Goal: Navigation & Orientation: Find specific page/section

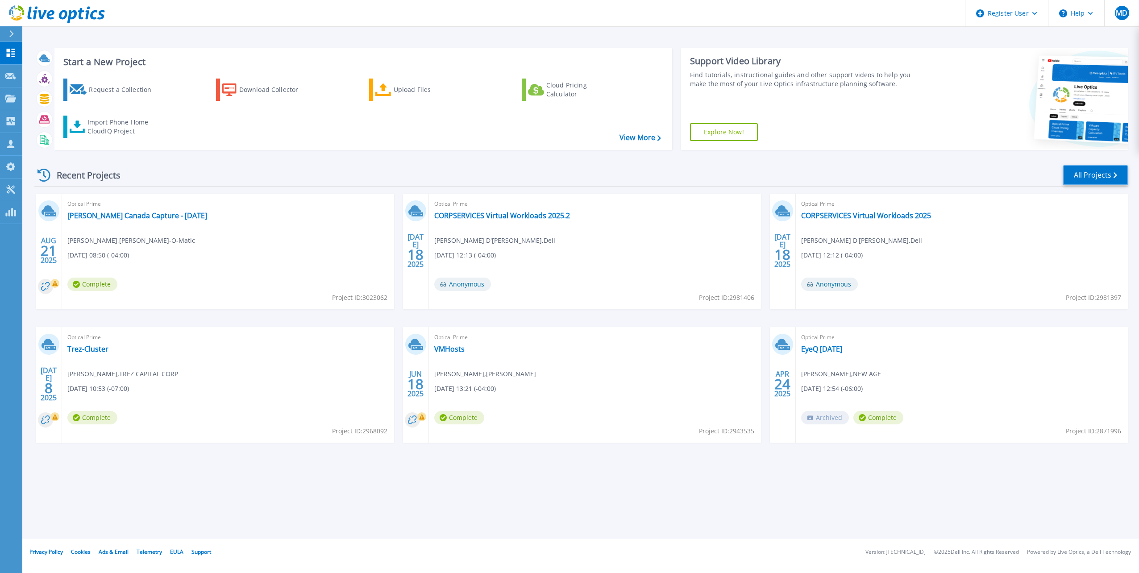
click at [1095, 171] on link "All Projects" at bounding box center [1095, 175] width 65 height 20
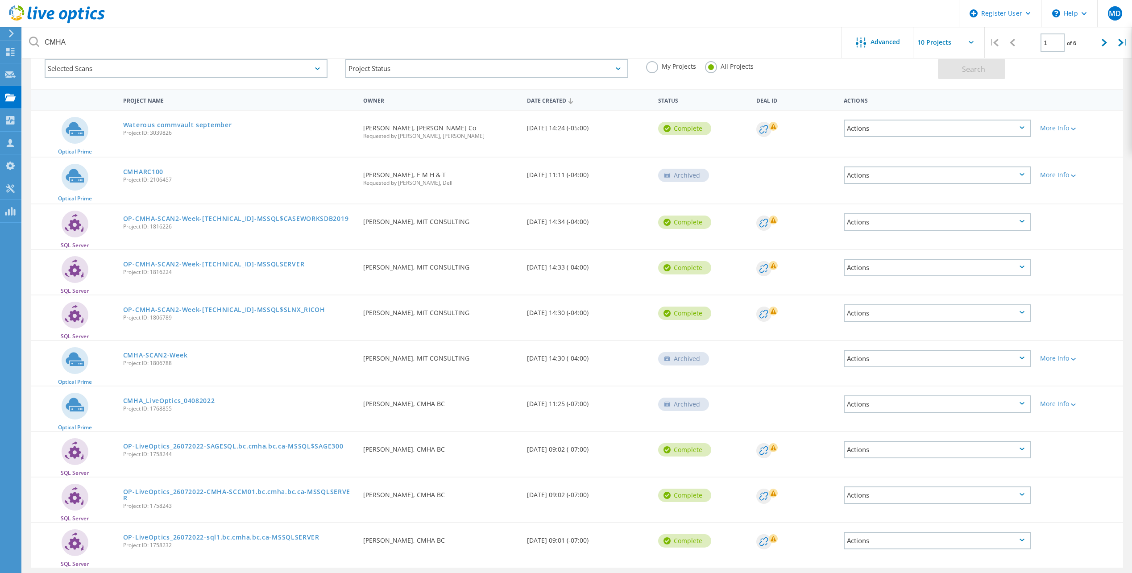
scroll to position [40, 0]
